Goal: Task Accomplishment & Management: Manage account settings

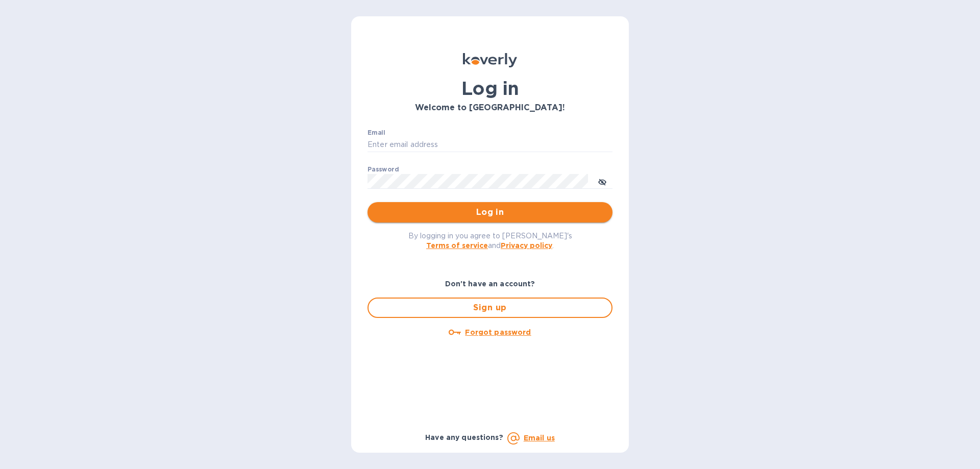
type input "[EMAIL_ADDRESS][DOMAIN_NAME]"
click at [461, 203] on button "Log in" at bounding box center [489, 212] width 245 height 20
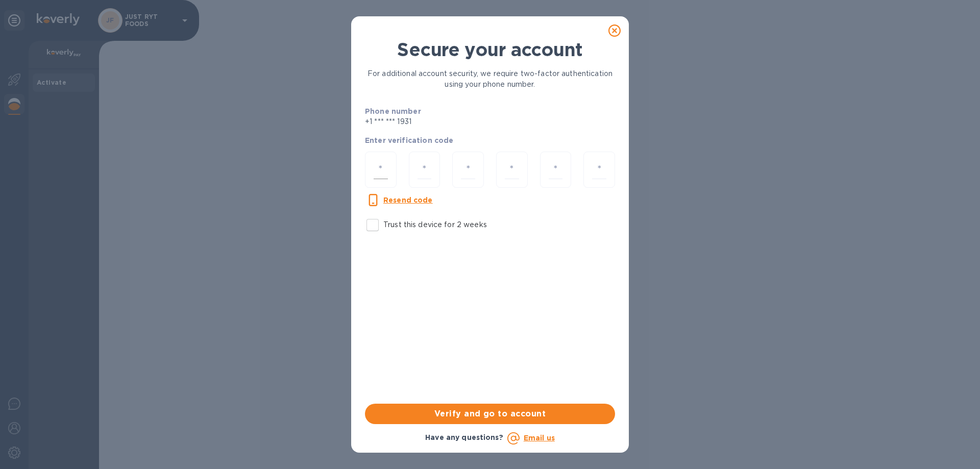
click at [376, 170] on input "number" at bounding box center [380, 169] width 14 height 19
type input "1"
type input "4"
type input "8"
type input "5"
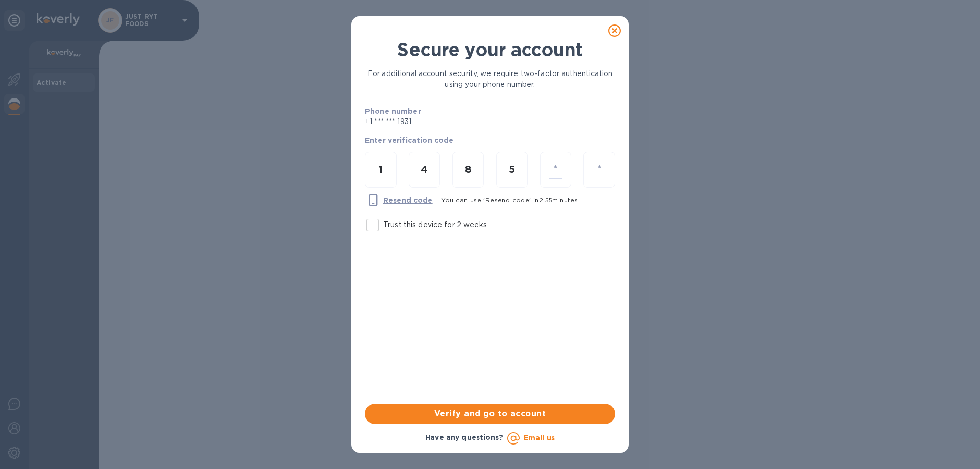
type input "7"
type input "5"
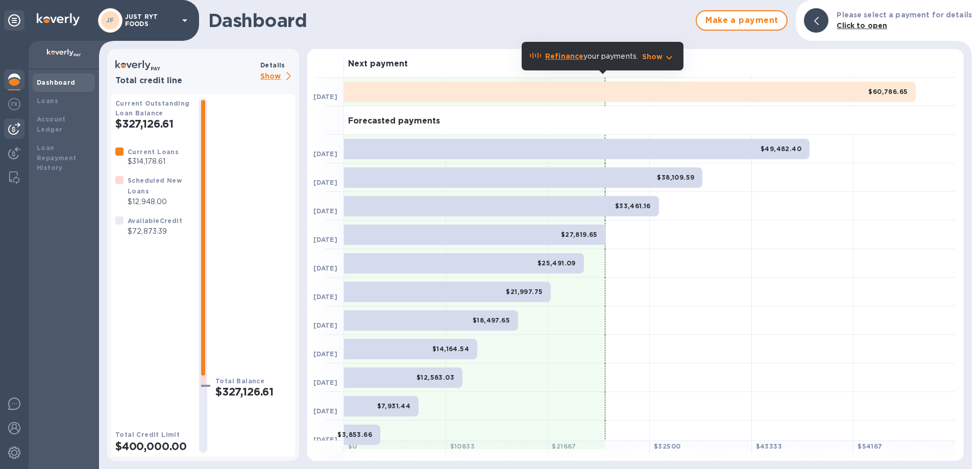
click at [16, 130] on img at bounding box center [14, 128] width 12 height 12
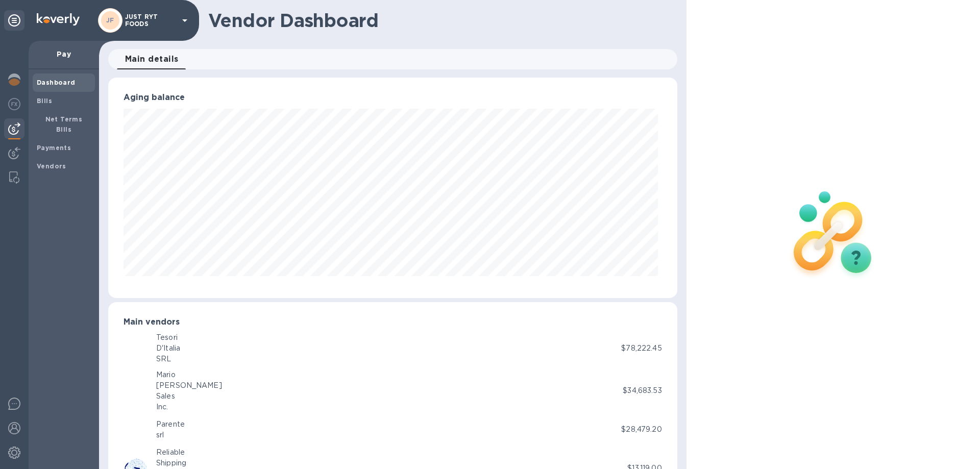
scroll to position [220, 564]
click at [52, 105] on span "Bills" at bounding box center [64, 101] width 54 height 10
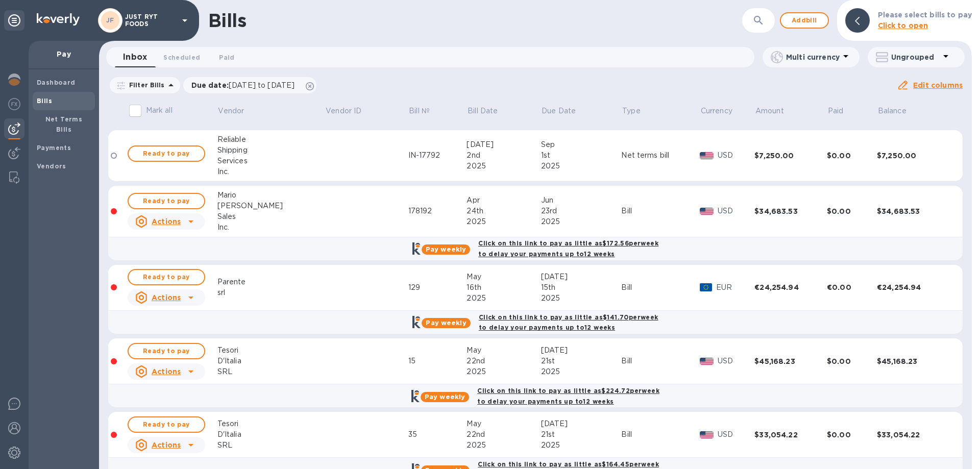
scroll to position [102, 0]
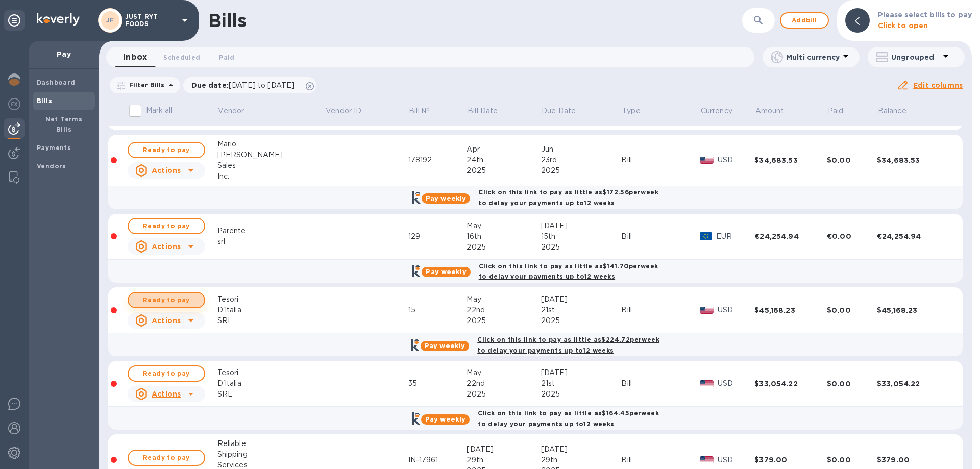
click at [192, 299] on span "Ready to pay" at bounding box center [166, 300] width 59 height 12
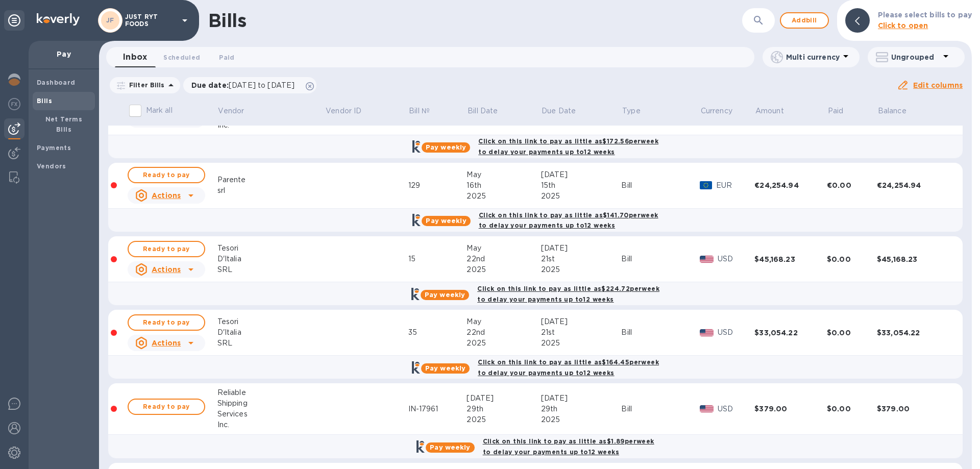
scroll to position [204, 0]
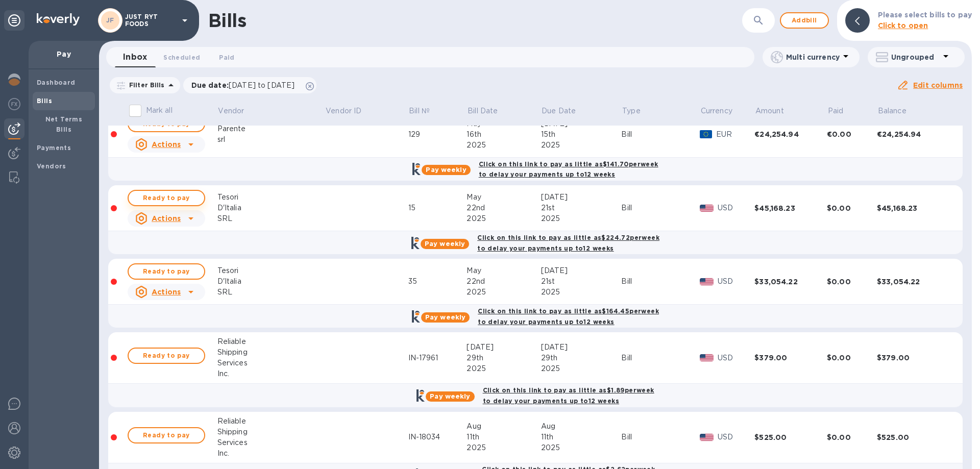
click at [188, 196] on span "Ready to pay" at bounding box center [166, 198] width 59 height 12
